Goal: Task Accomplishment & Management: Use online tool/utility

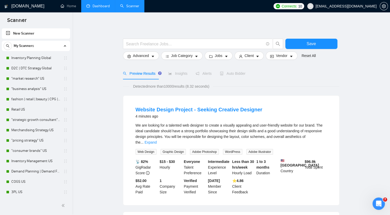
scroll to position [197, 0]
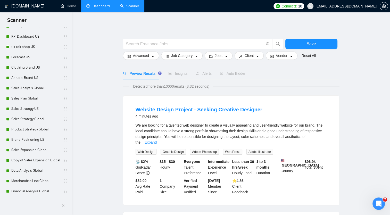
click at [96, 8] on link "Dashboard" at bounding box center [97, 6] width 23 height 4
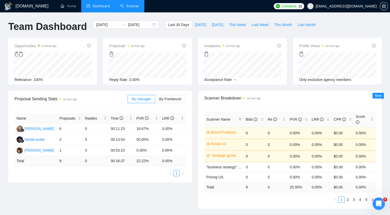
click at [130, 7] on link "Scanner" at bounding box center [129, 6] width 19 height 4
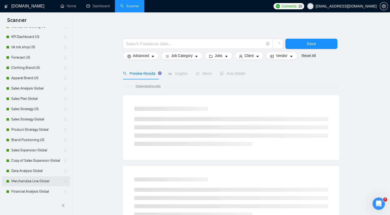
scroll to position [197, 0]
click at [36, 190] on link "Financial Analysis Global" at bounding box center [35, 191] width 49 height 10
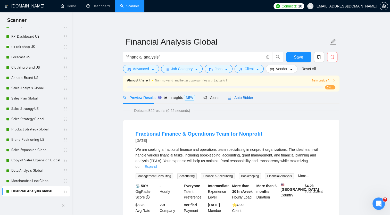
click at [245, 97] on span "Auto Bidder" at bounding box center [241, 98] width 26 height 4
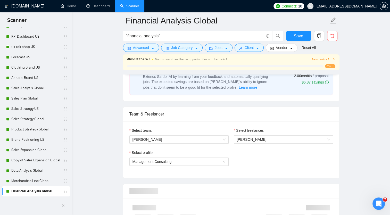
scroll to position [258, 0]
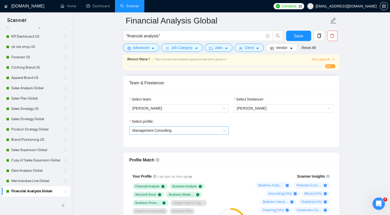
click at [213, 131] on span "Management Consulting" at bounding box center [179, 131] width 93 height 8
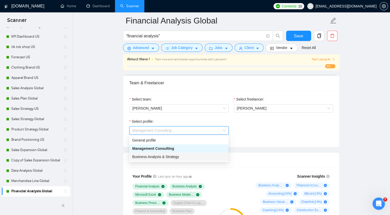
click at [188, 158] on div "Business Analysis & Strategy" at bounding box center [178, 157] width 93 height 6
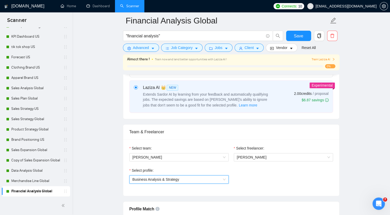
scroll to position [206, 0]
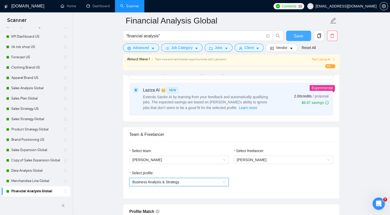
click at [294, 38] on span "Save" at bounding box center [298, 36] width 9 height 6
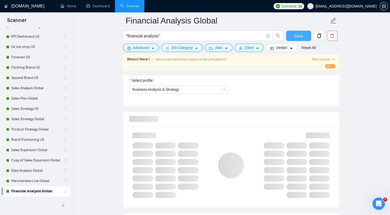
scroll to position [310, 0]
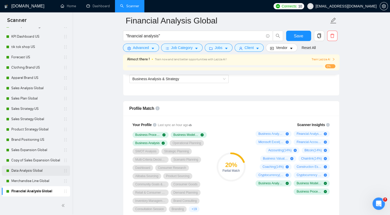
click at [29, 168] on link "Data Analysis Global" at bounding box center [35, 171] width 49 height 10
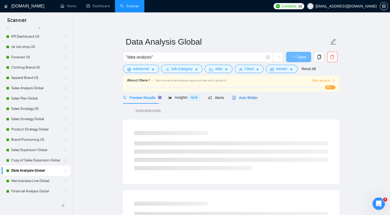
click at [243, 100] on span "Auto Bidder" at bounding box center [245, 98] width 26 height 4
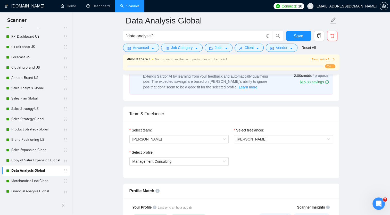
scroll to position [258, 0]
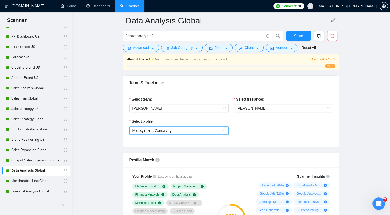
click at [190, 131] on span "Management Consulting" at bounding box center [179, 131] width 93 height 8
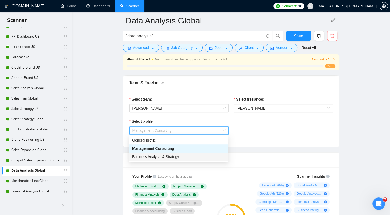
click at [172, 157] on span "Business Analysis & Strategy" at bounding box center [155, 157] width 47 height 4
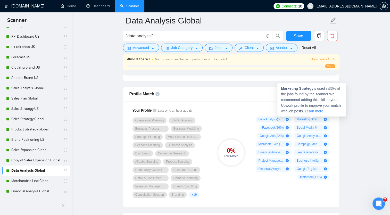
scroll to position [335, 0]
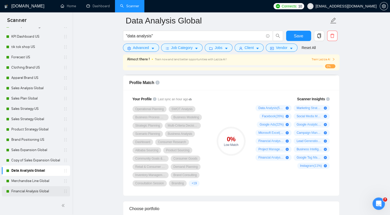
click at [35, 191] on link "Financial Analysis Global" at bounding box center [35, 191] width 49 height 10
click at [300, 34] on span "Save" at bounding box center [298, 36] width 9 height 6
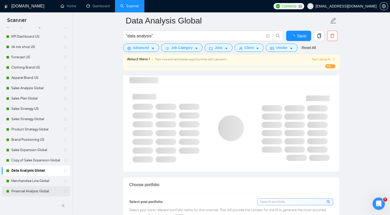
click at [32, 194] on link "Financial Analysis Global" at bounding box center [35, 191] width 49 height 10
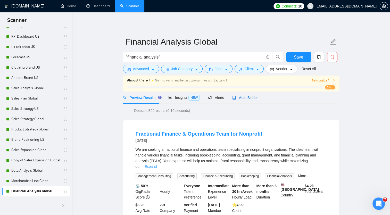
click at [243, 98] on span "Auto Bidder" at bounding box center [245, 98] width 26 height 4
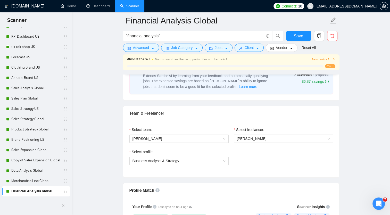
scroll to position [284, 0]
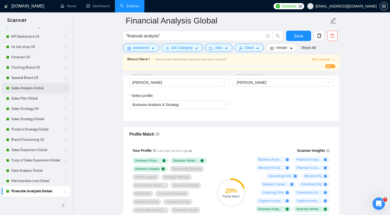
click at [39, 90] on link "Sales Analysis Global" at bounding box center [35, 88] width 49 height 10
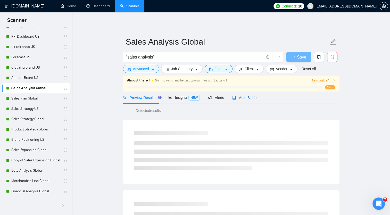
click at [245, 100] on span "Auto Bidder" at bounding box center [245, 98] width 26 height 4
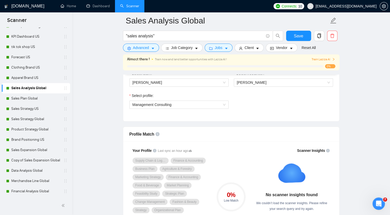
scroll to position [310, 0]
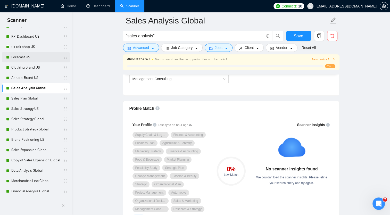
click at [25, 58] on link "Forecast US" at bounding box center [35, 57] width 49 height 10
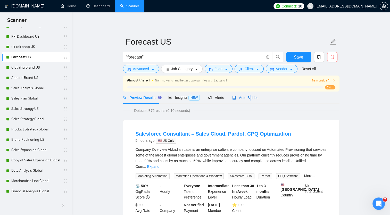
click at [248, 99] on span "Auto Bidder" at bounding box center [245, 98] width 26 height 4
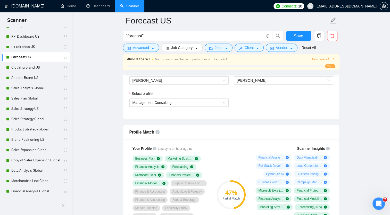
scroll to position [258, 0]
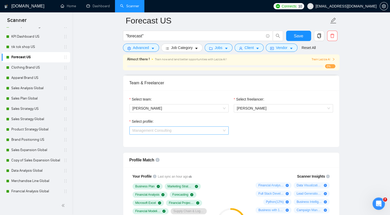
click at [214, 132] on span "Management Consulting" at bounding box center [179, 131] width 93 height 8
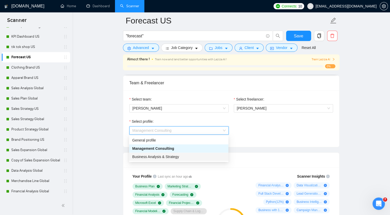
click at [180, 157] on div "Business Analysis & Strategy" at bounding box center [178, 157] width 93 height 6
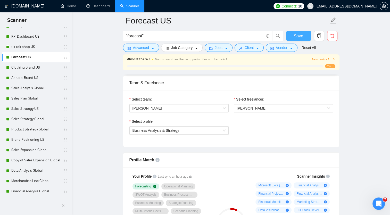
click at [302, 34] on span "Save" at bounding box center [298, 36] width 9 height 6
click at [98, 6] on link "Dashboard" at bounding box center [97, 6] width 23 height 4
